Goal: Transaction & Acquisition: Purchase product/service

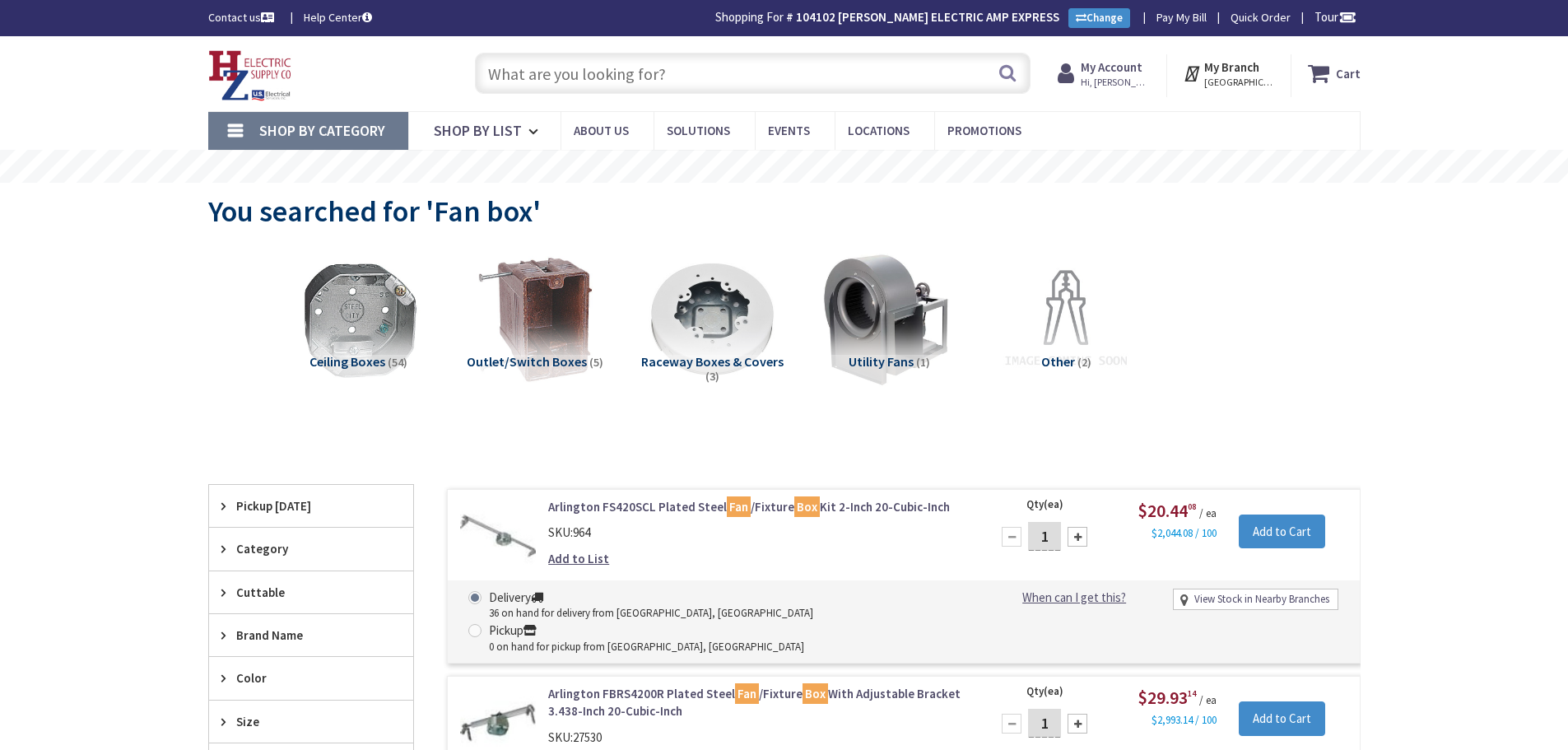
type input "Piper Farm, [STREET_ADDRESS]"
click at [633, 68] on input "text" at bounding box center [752, 73] width 555 height 41
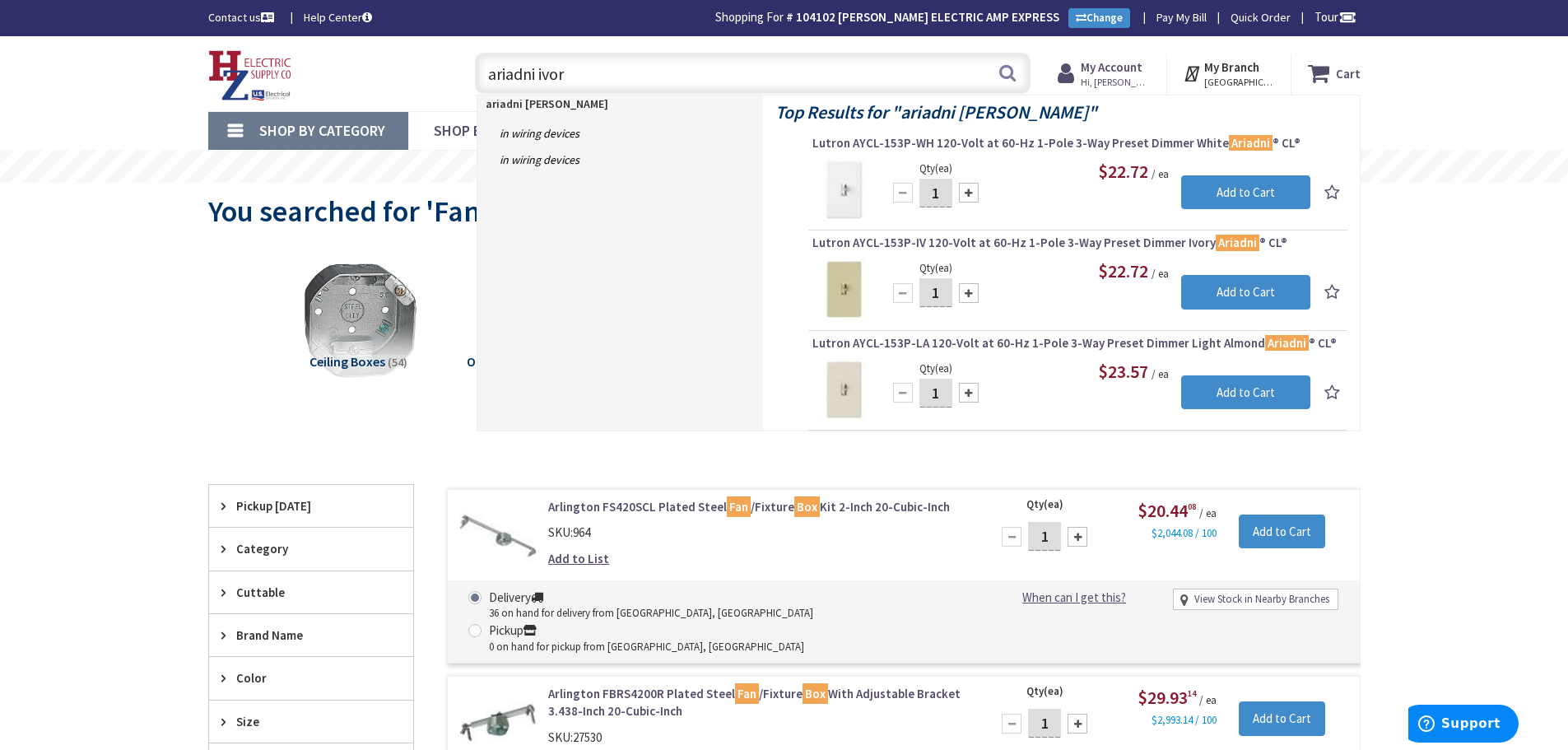
type input "ariadni ivory"
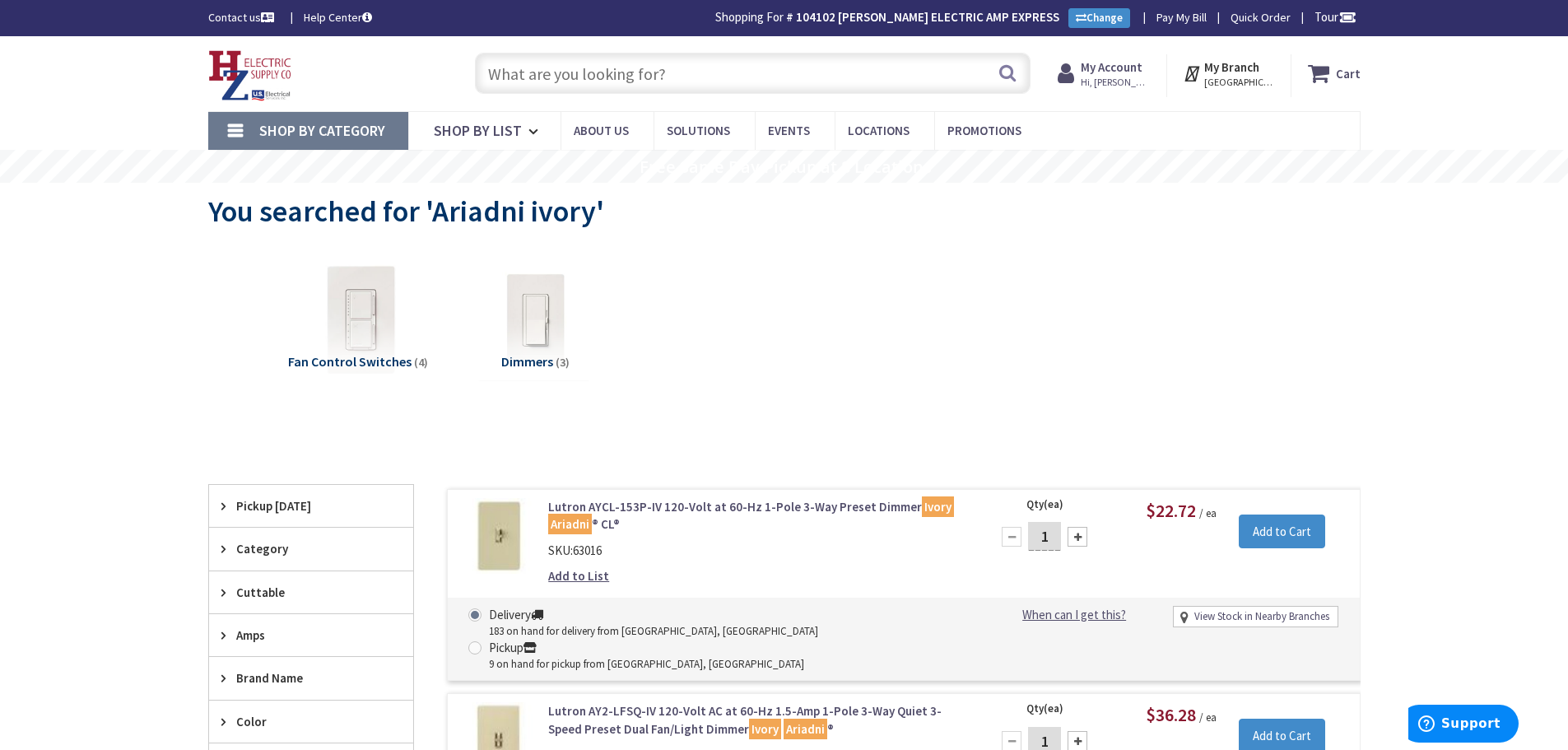
click at [693, 505] on link "Lutron AYCL-153P-IV 120-Volt at 60-Hz 1-Pole 3-Way Preset Dimmer Ivory Ariadni …" at bounding box center [758, 515] width 419 height 35
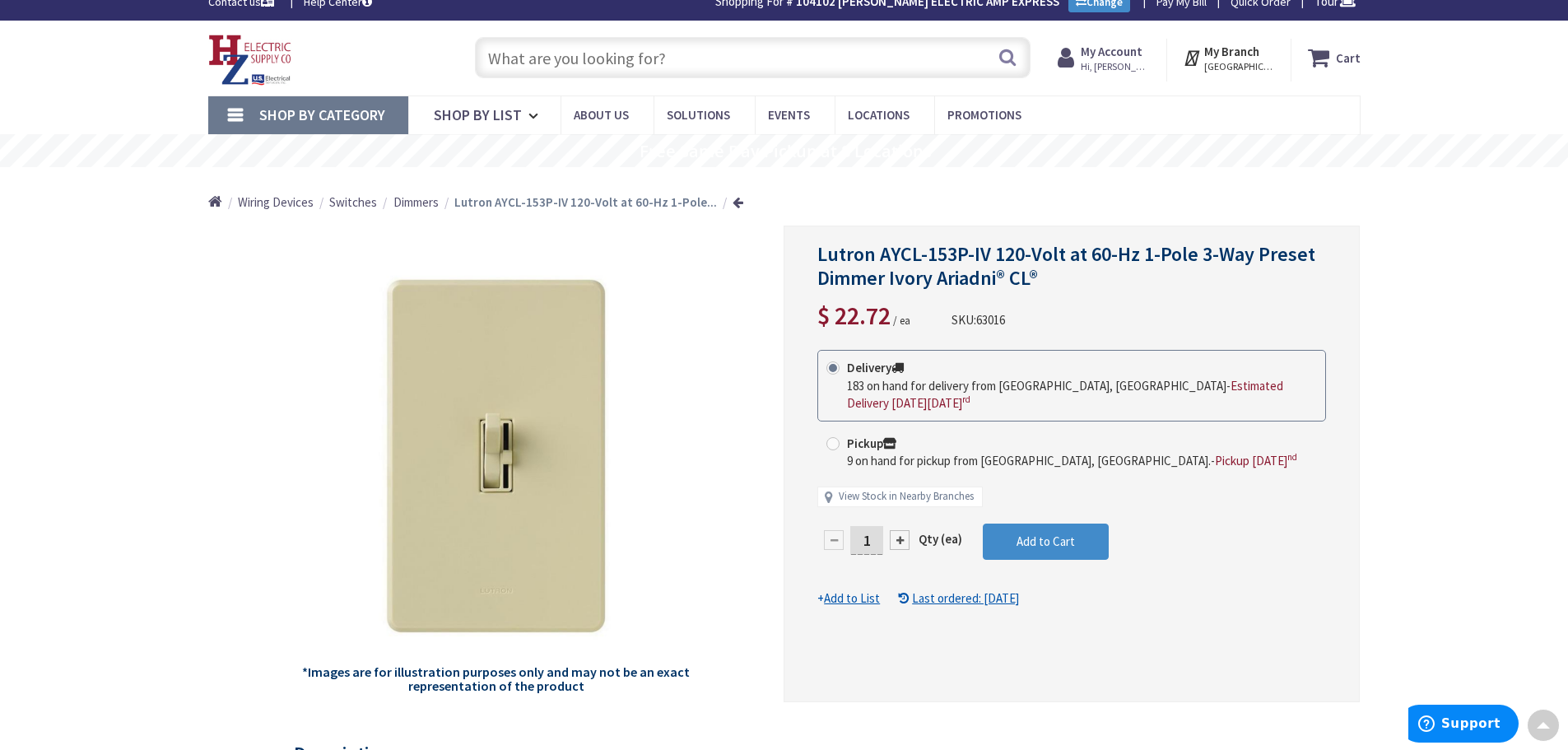
scroll to position [3, 0]
